Goal: Find specific page/section: Find specific page/section

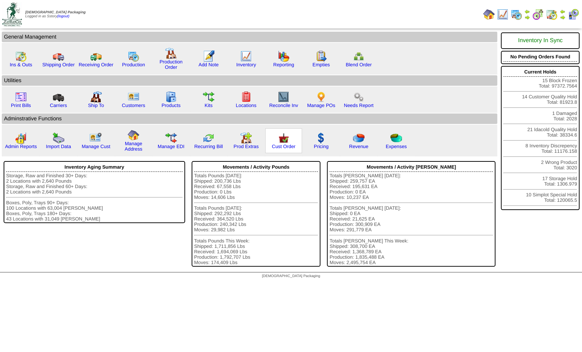
click at [282, 144] on img at bounding box center [284, 138] width 12 height 12
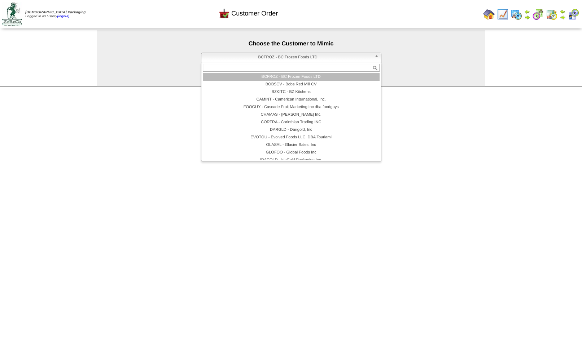
click at [261, 58] on span "BCFROZ - BC Frozen Foods LTD" at bounding box center [287, 57] width 167 height 9
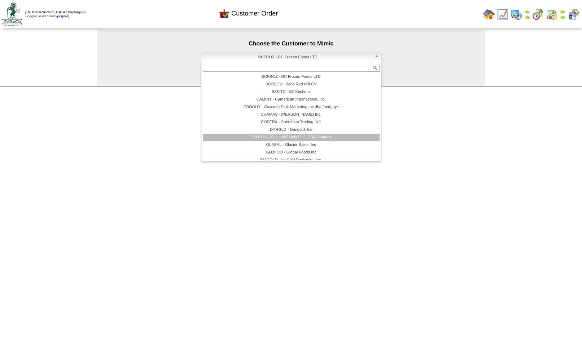
scroll to position [43, 0]
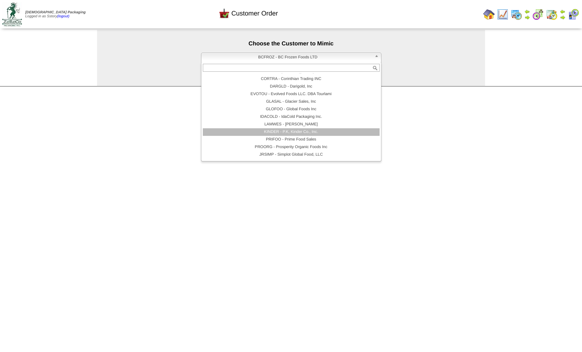
click at [282, 132] on li "KINDER - P.K, Kinder Co., Inc." at bounding box center [291, 132] width 177 height 8
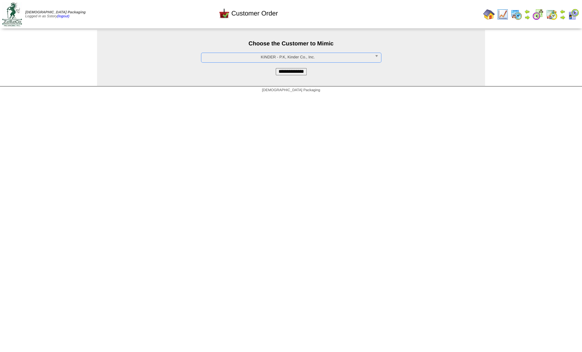
click at [293, 72] on input "**********" at bounding box center [291, 71] width 31 height 7
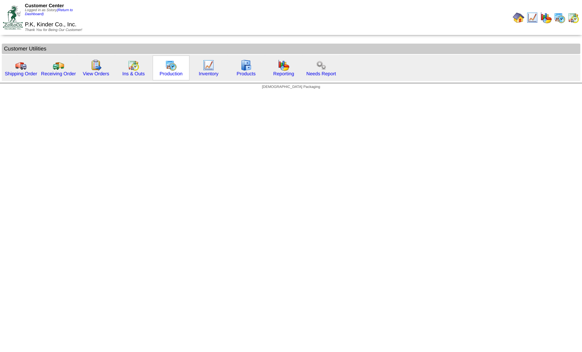
click at [169, 66] on img at bounding box center [171, 66] width 12 height 12
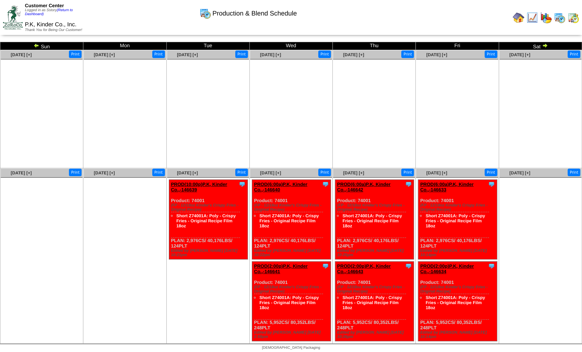
click at [569, 16] on img at bounding box center [573, 18] width 12 height 12
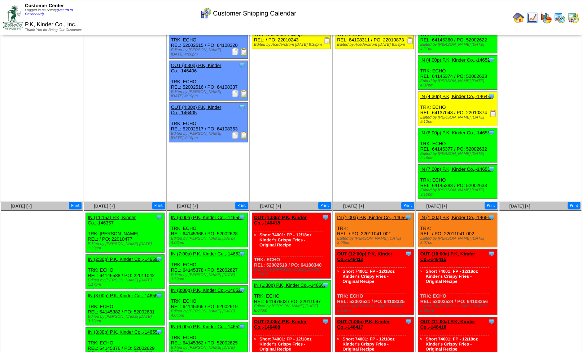
scroll to position [38, 0]
